Goal: Task Accomplishment & Management: Manage account settings

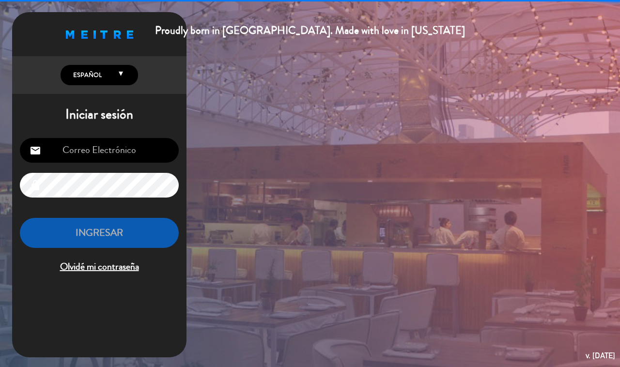
type input "[EMAIL_ADDRESS][DOMAIN_NAME]"
click at [151, 236] on button "INGRESAR" at bounding box center [99, 233] width 159 height 30
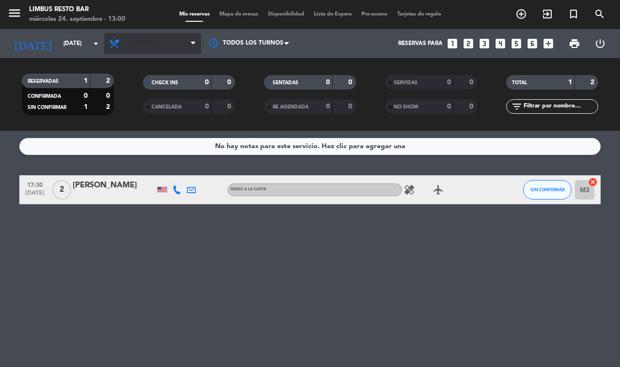
click at [165, 50] on span "Almuerzo" at bounding box center [152, 43] width 97 height 21
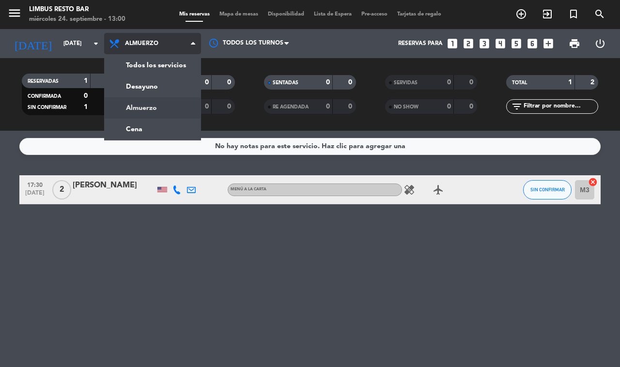
click at [183, 64] on div "menu Limbus Resto Bar [DATE] 24. septiembre - 13:00 Mis reservas Mapa de mesas …" at bounding box center [310, 65] width 620 height 131
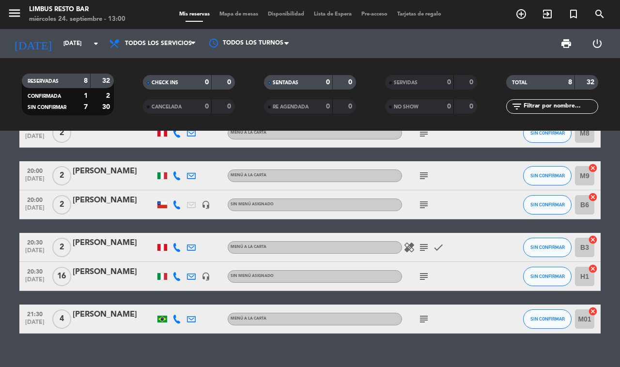
scroll to position [127, 0]
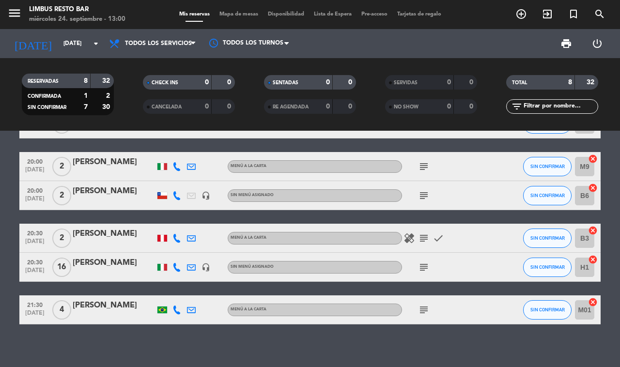
click at [418, 265] on icon "subject" at bounding box center [424, 267] width 12 height 12
click at [386, 361] on div "17:30 [DATE] 2 [PERSON_NAME] MENÚ A LA CARTA healing airplanemode_active SIN CO…" at bounding box center [310, 249] width 620 height 236
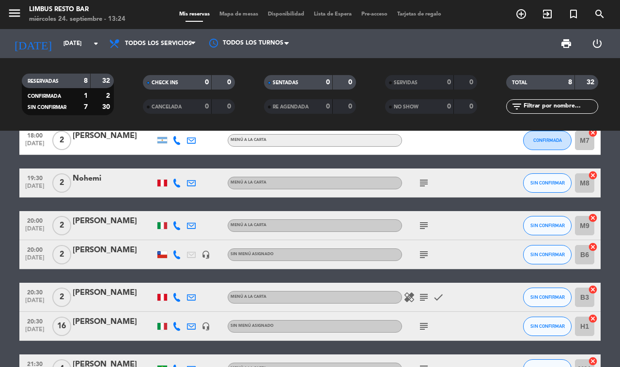
scroll to position [0, 0]
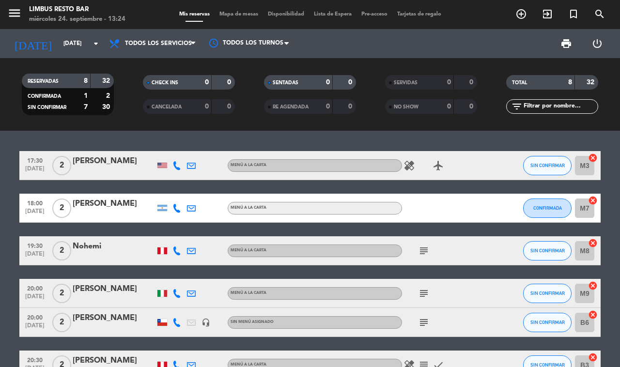
click at [412, 160] on icon "healing" at bounding box center [409, 166] width 12 height 12
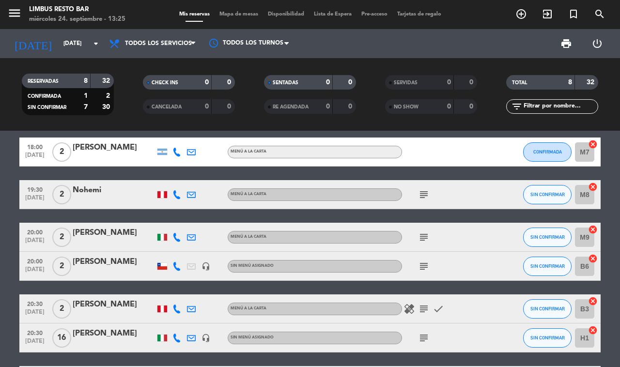
scroll to position [57, 0]
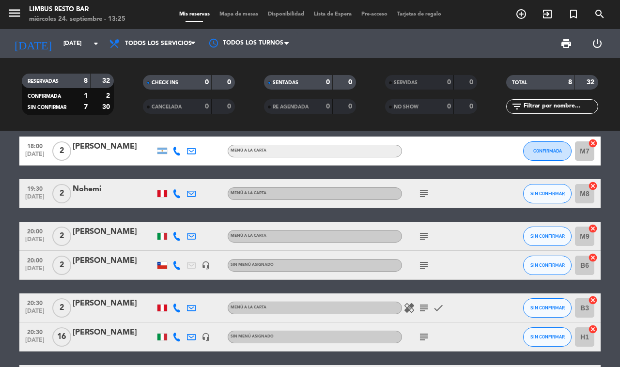
click at [422, 188] on icon "subject" at bounding box center [424, 194] width 12 height 12
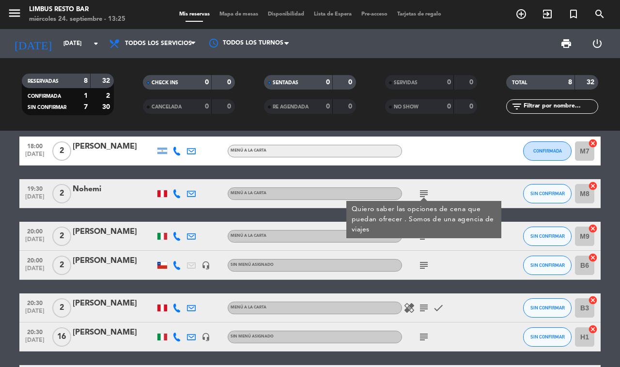
click at [418, 194] on icon "subject" at bounding box center [424, 194] width 12 height 12
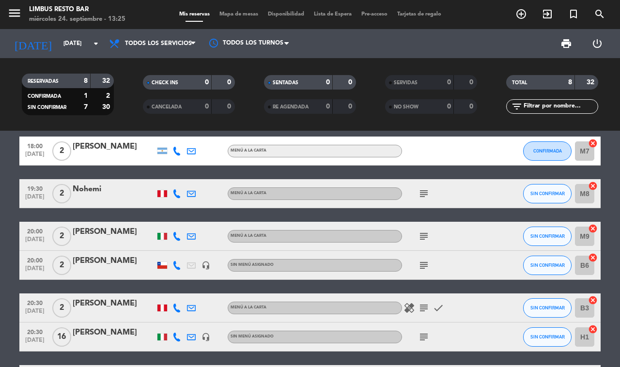
click at [424, 230] on icon "subject" at bounding box center [424, 236] width 12 height 12
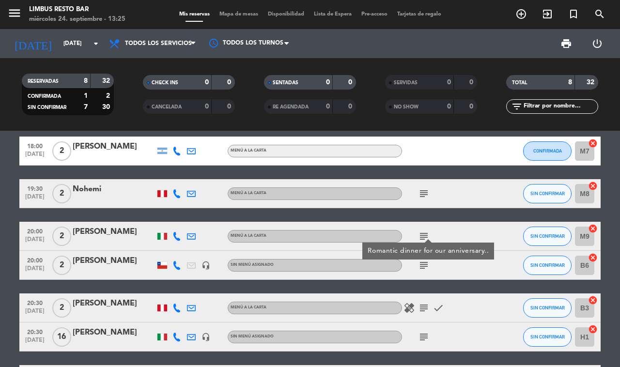
click at [424, 262] on icon "subject" at bounding box center [424, 265] width 12 height 12
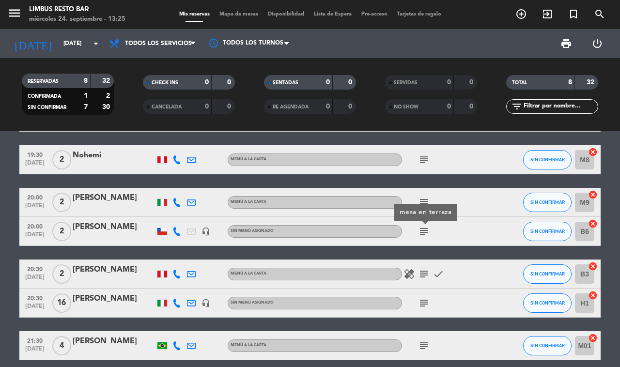
scroll to position [94, 0]
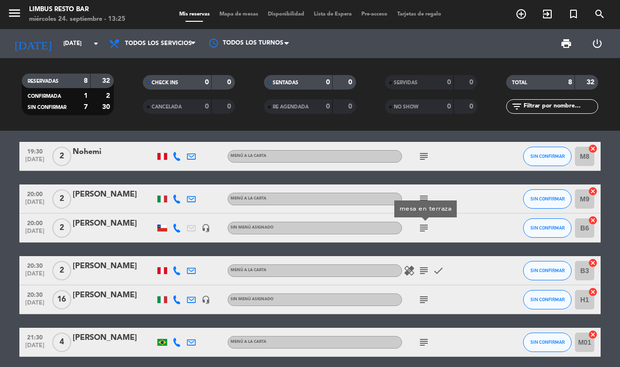
click at [404, 267] on icon "healing" at bounding box center [409, 271] width 12 height 12
click at [424, 269] on icon "subject" at bounding box center [424, 271] width 12 height 12
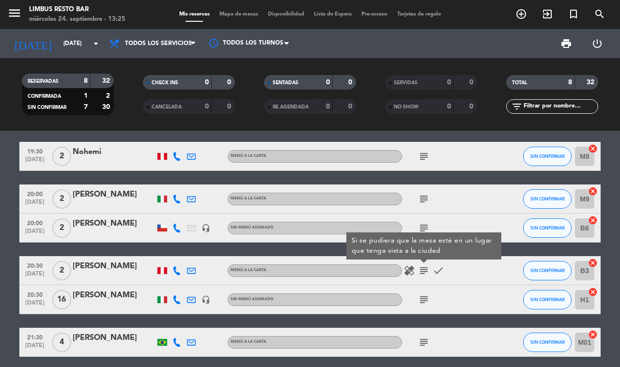
click at [408, 268] on icon "healing" at bounding box center [409, 271] width 12 height 12
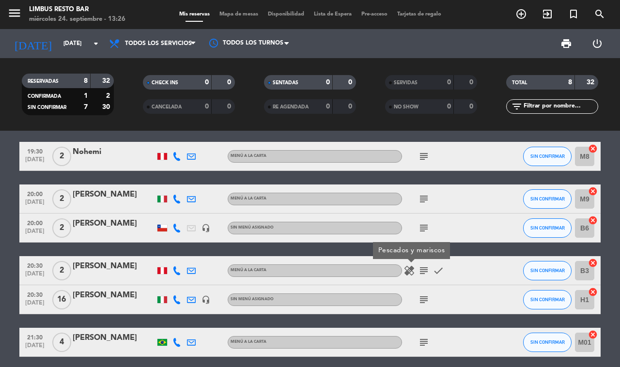
scroll to position [127, 0]
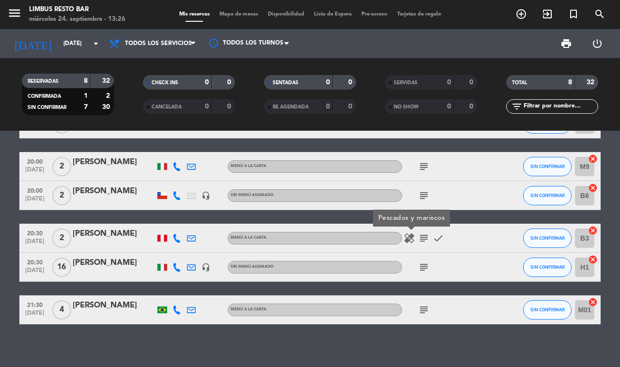
click at [424, 261] on icon "subject" at bounding box center [424, 267] width 12 height 12
click at [424, 309] on icon "subject" at bounding box center [424, 310] width 12 height 12
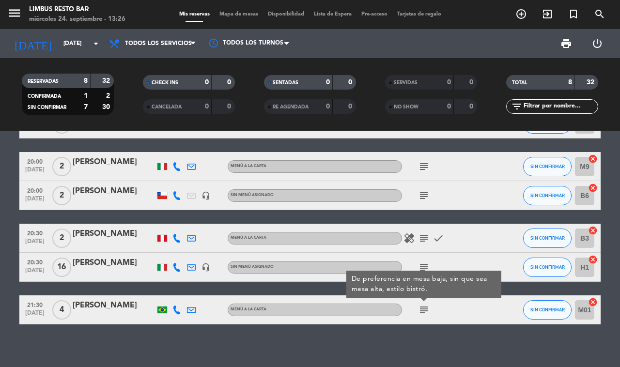
click at [368, 348] on div "17:30 [DATE] 2 [PERSON_NAME] MENÚ A LA CARTA healing airplanemode_active SIN CO…" at bounding box center [310, 249] width 620 height 236
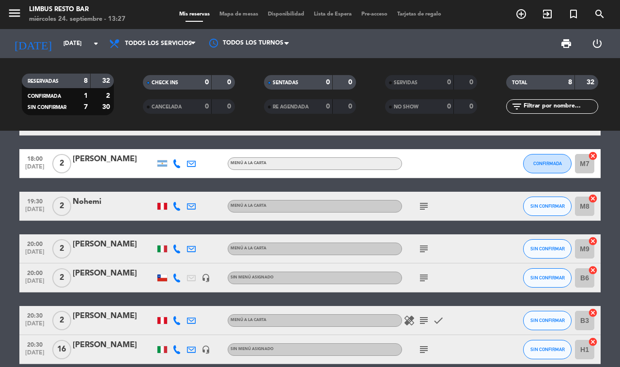
scroll to position [0, 0]
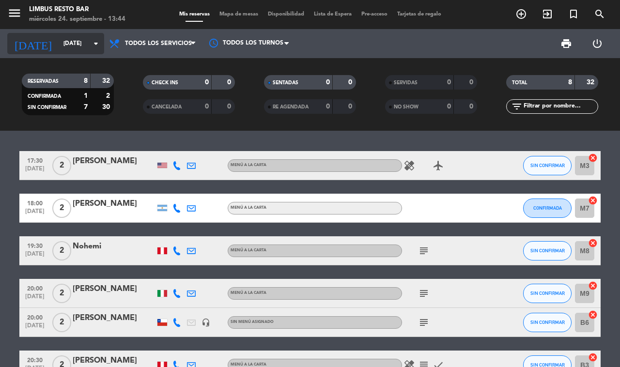
click at [76, 44] on input "[DATE]" at bounding box center [97, 43] width 77 height 16
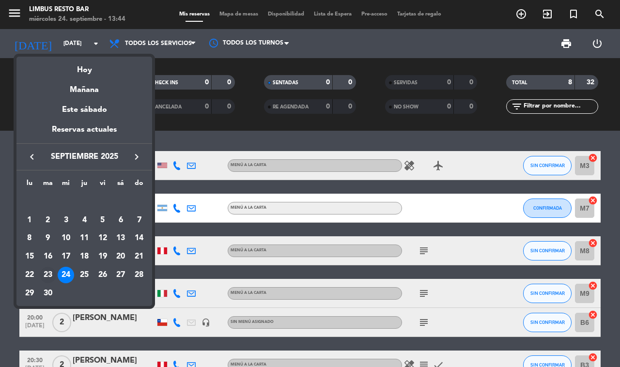
click at [46, 277] on div "23" at bounding box center [48, 275] width 16 height 16
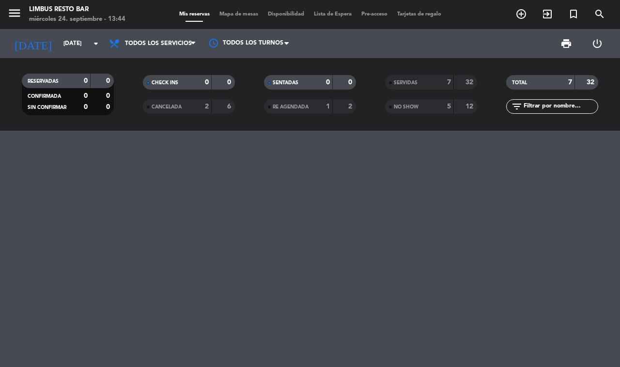
click at [449, 82] on strong "7" at bounding box center [449, 82] width 4 height 7
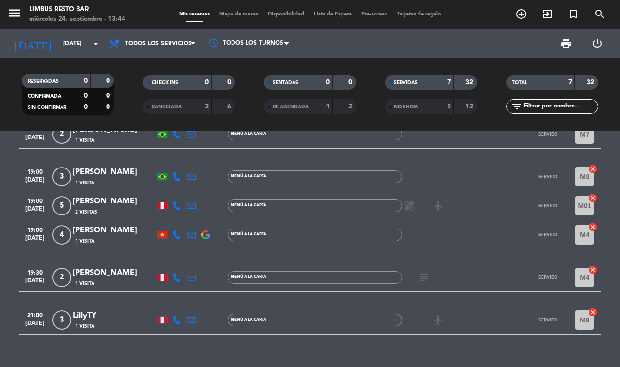
scroll to position [85, 0]
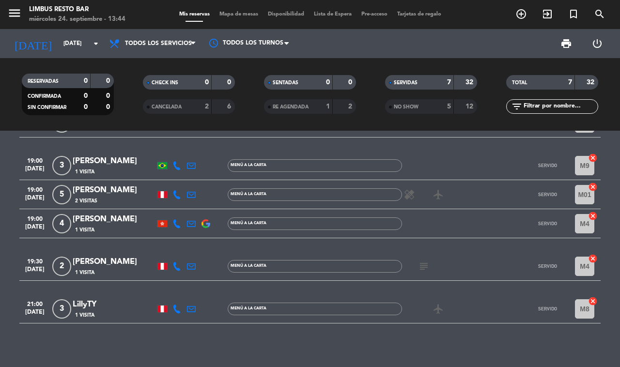
click at [172, 190] on icon at bounding box center [176, 194] width 9 height 9
click at [168, 173] on span "Copiar" at bounding box center [173, 178] width 20 height 10
click at [178, 265] on icon at bounding box center [176, 266] width 9 height 9
click at [172, 245] on span "Copiar" at bounding box center [173, 249] width 20 height 10
click at [174, 304] on icon at bounding box center [176, 308] width 9 height 9
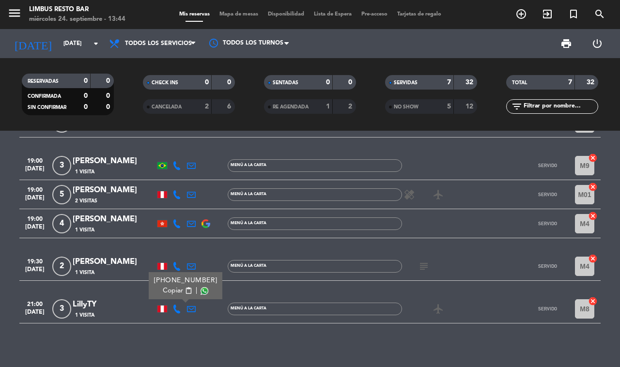
click at [185, 288] on span "content_paste" at bounding box center [188, 290] width 7 height 7
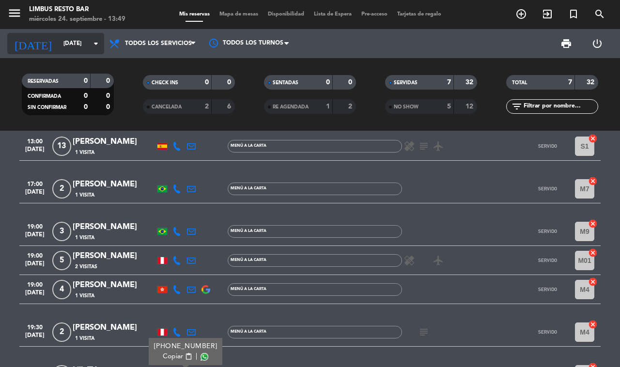
click at [73, 44] on input "[DATE]" at bounding box center [97, 43] width 77 height 16
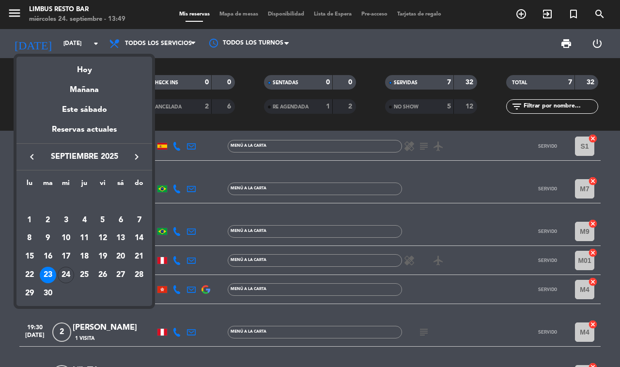
click at [73, 42] on div at bounding box center [310, 183] width 620 height 367
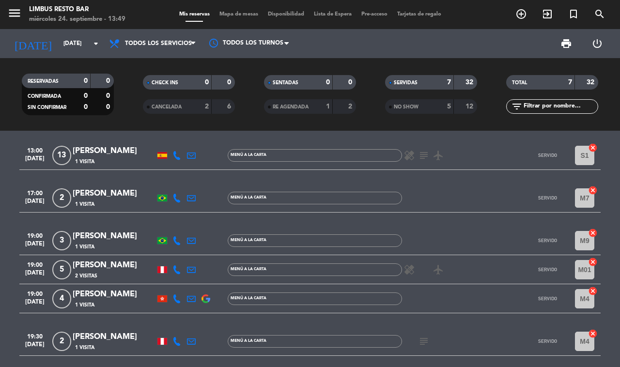
scroll to position [0, 0]
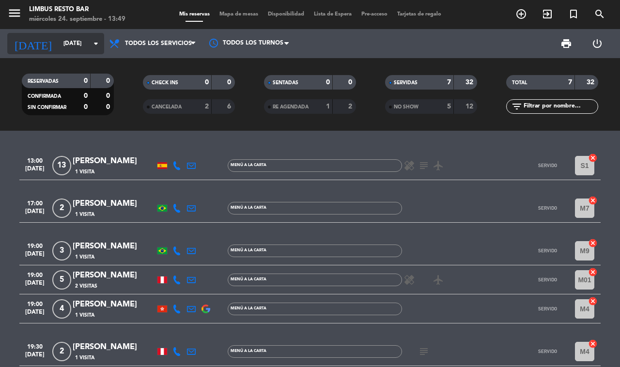
click at [81, 43] on input "[DATE]" at bounding box center [97, 43] width 77 height 16
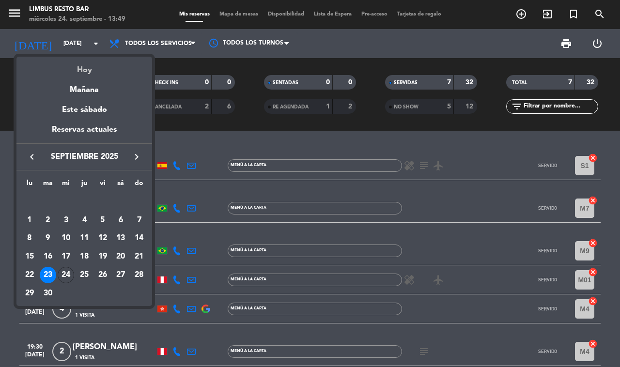
click at [98, 73] on div "Hoy" at bounding box center [84, 67] width 136 height 20
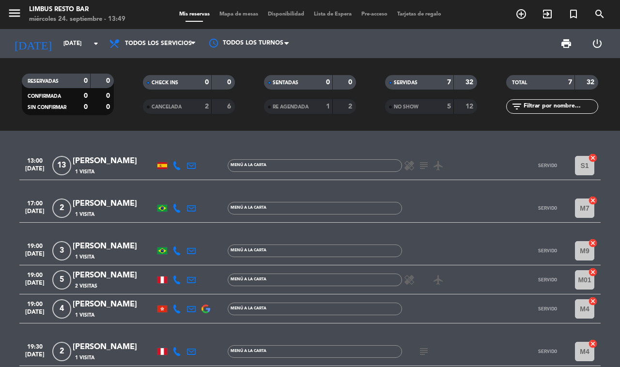
type input "[DATE]"
